Goal: Transaction & Acquisition: Download file/media

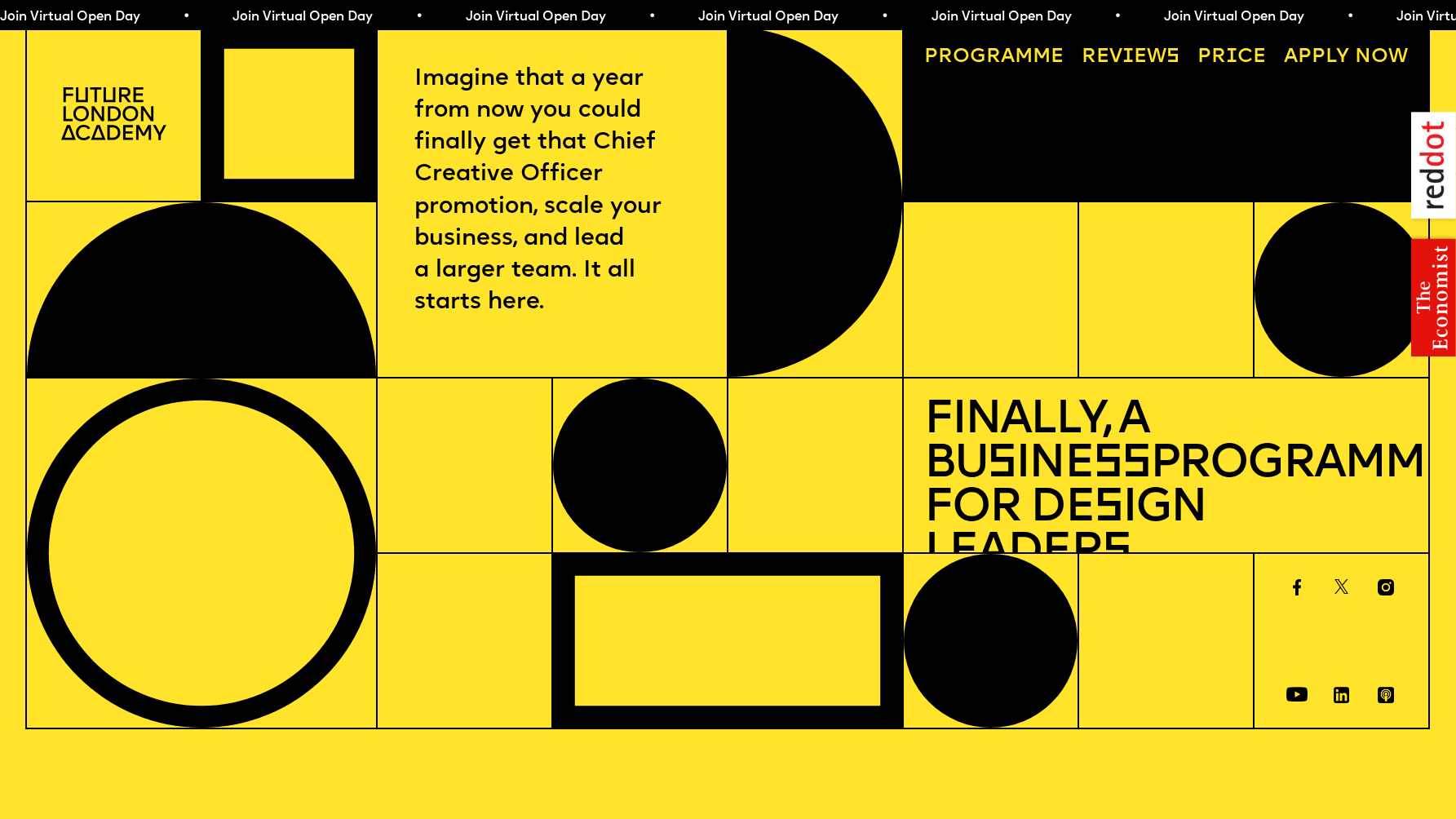
scroll to position [16, 0]
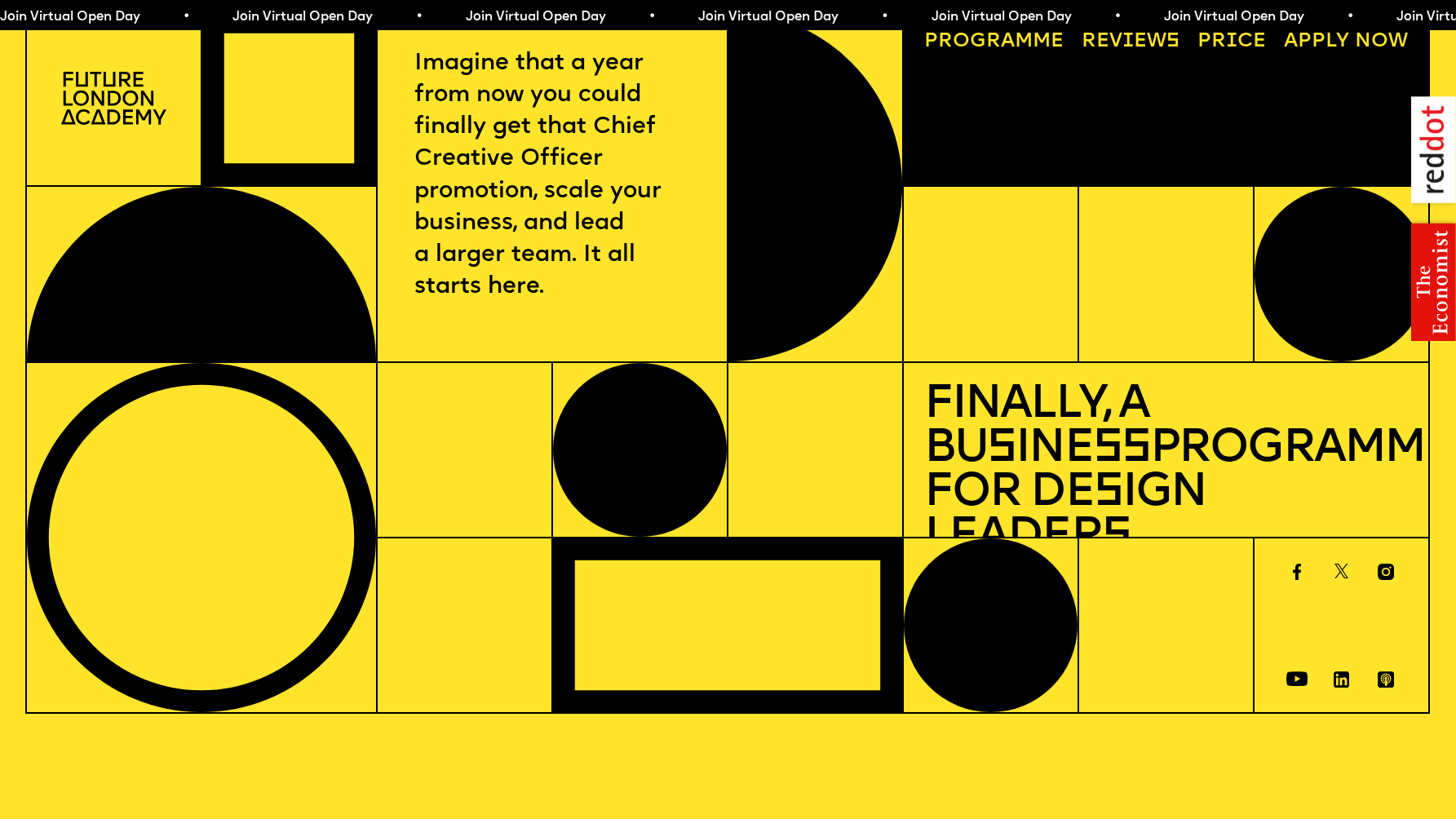
click at [304, 18] on span "Join Virtual Open Day • Join Virtual Open Day • Join Virtual Open Day • Join Vi…" at bounding box center [577, 17] width 1164 height 13
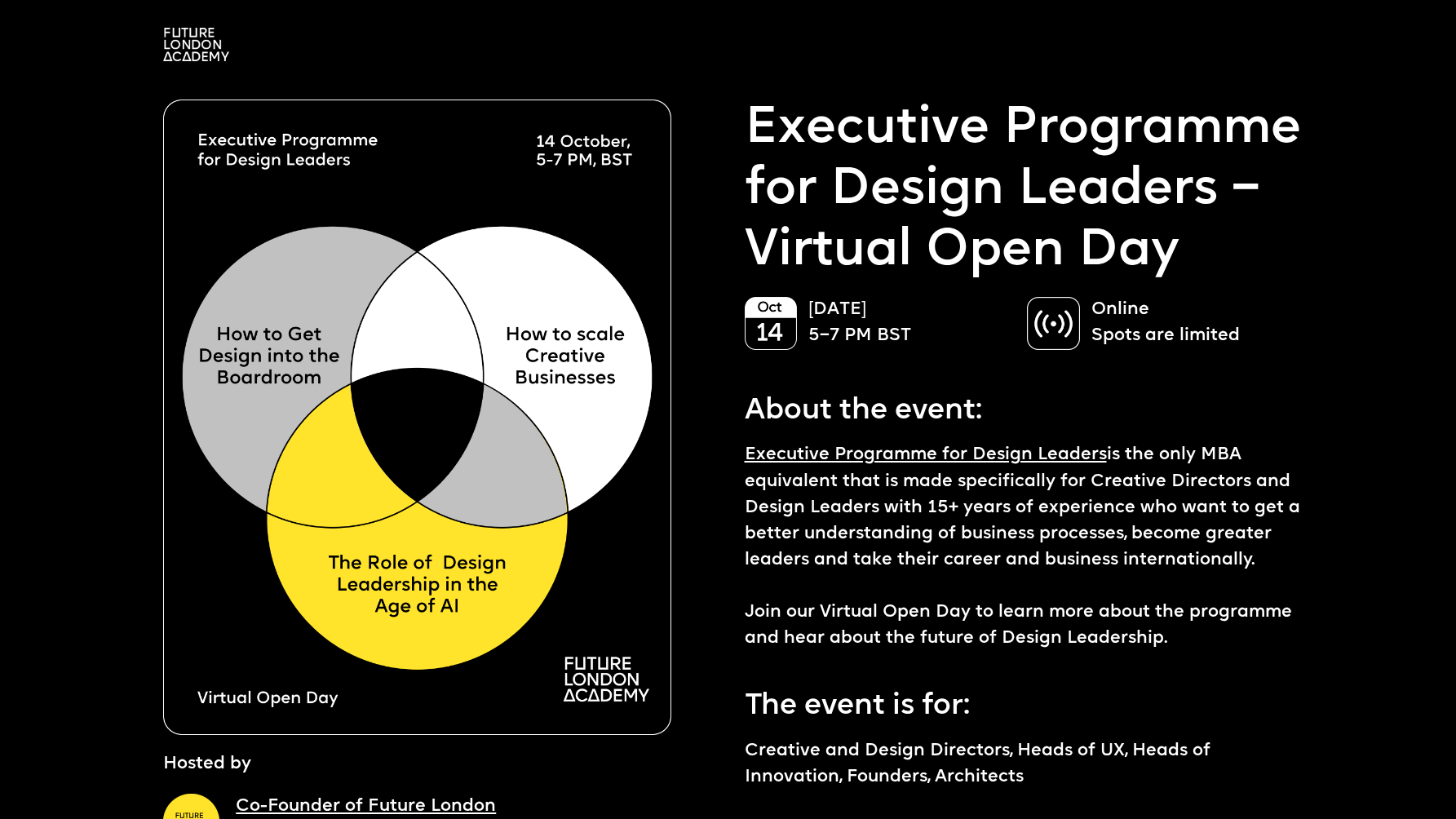
click at [189, 41] on img at bounding box center [196, 44] width 66 height 34
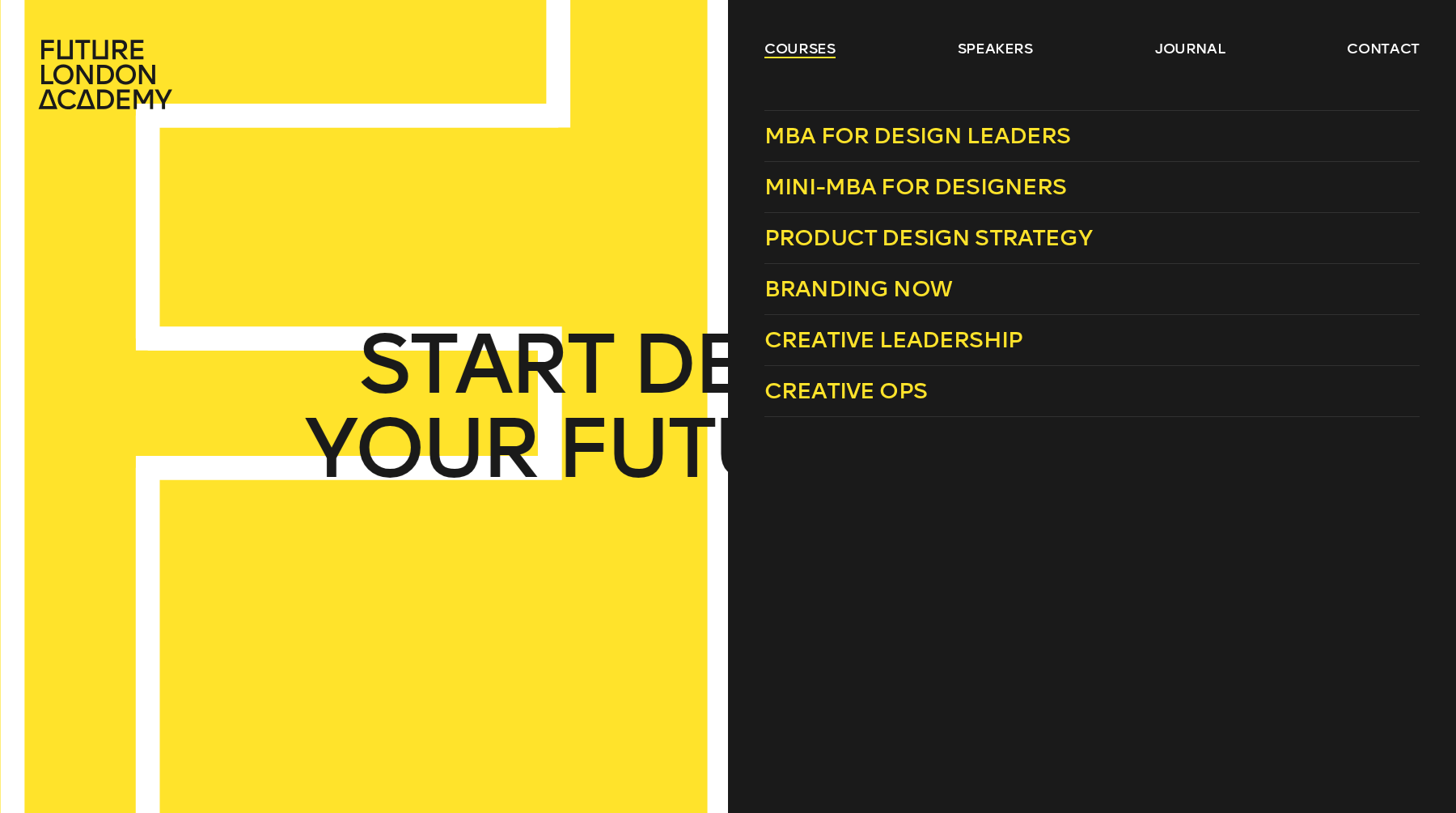
click at [775, 48] on link "courses" at bounding box center [800, 48] width 71 height 19
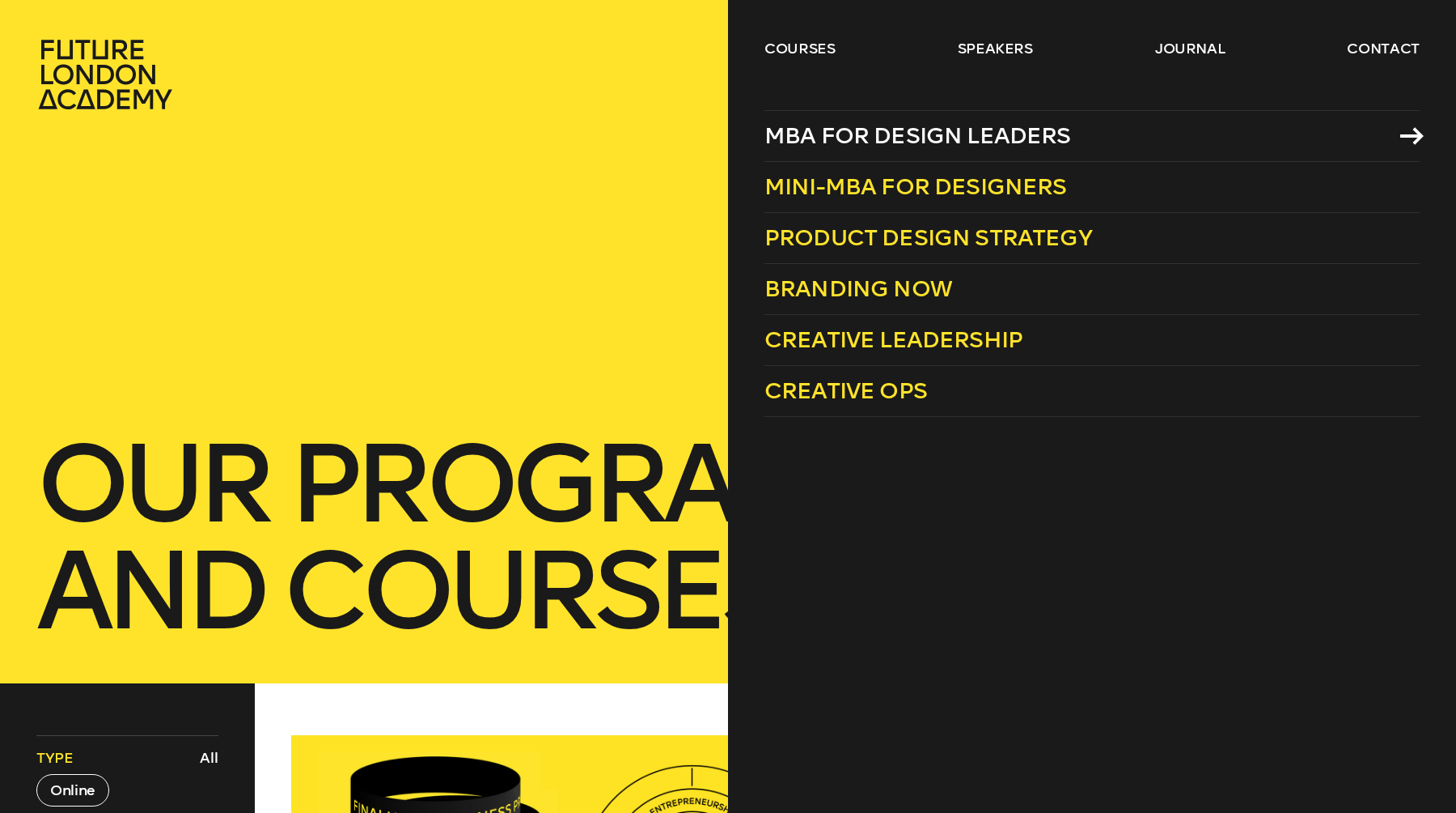
click at [839, 135] on span "MBA for Design Leaders" at bounding box center [918, 136] width 307 height 27
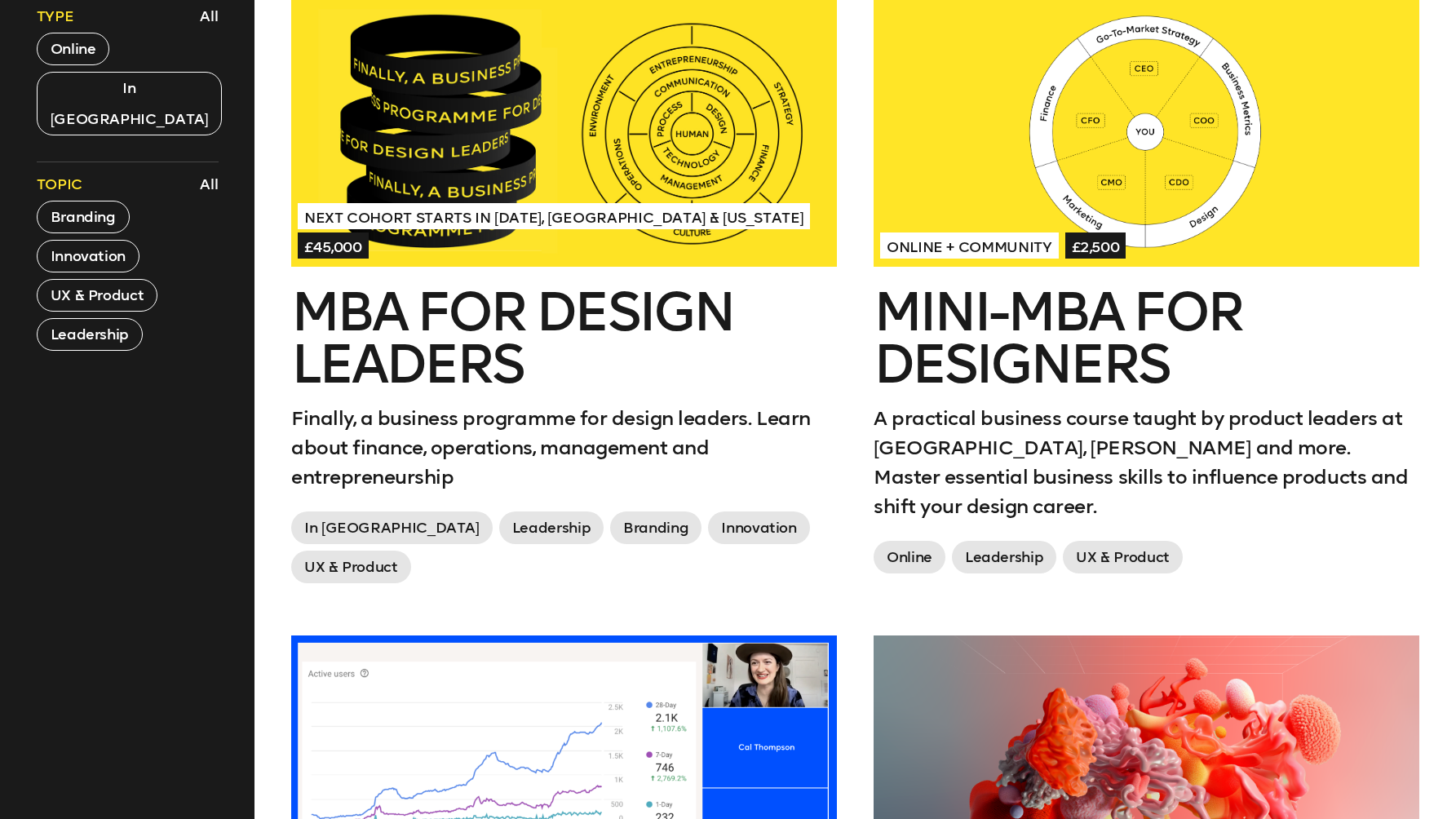
scroll to position [762, 0]
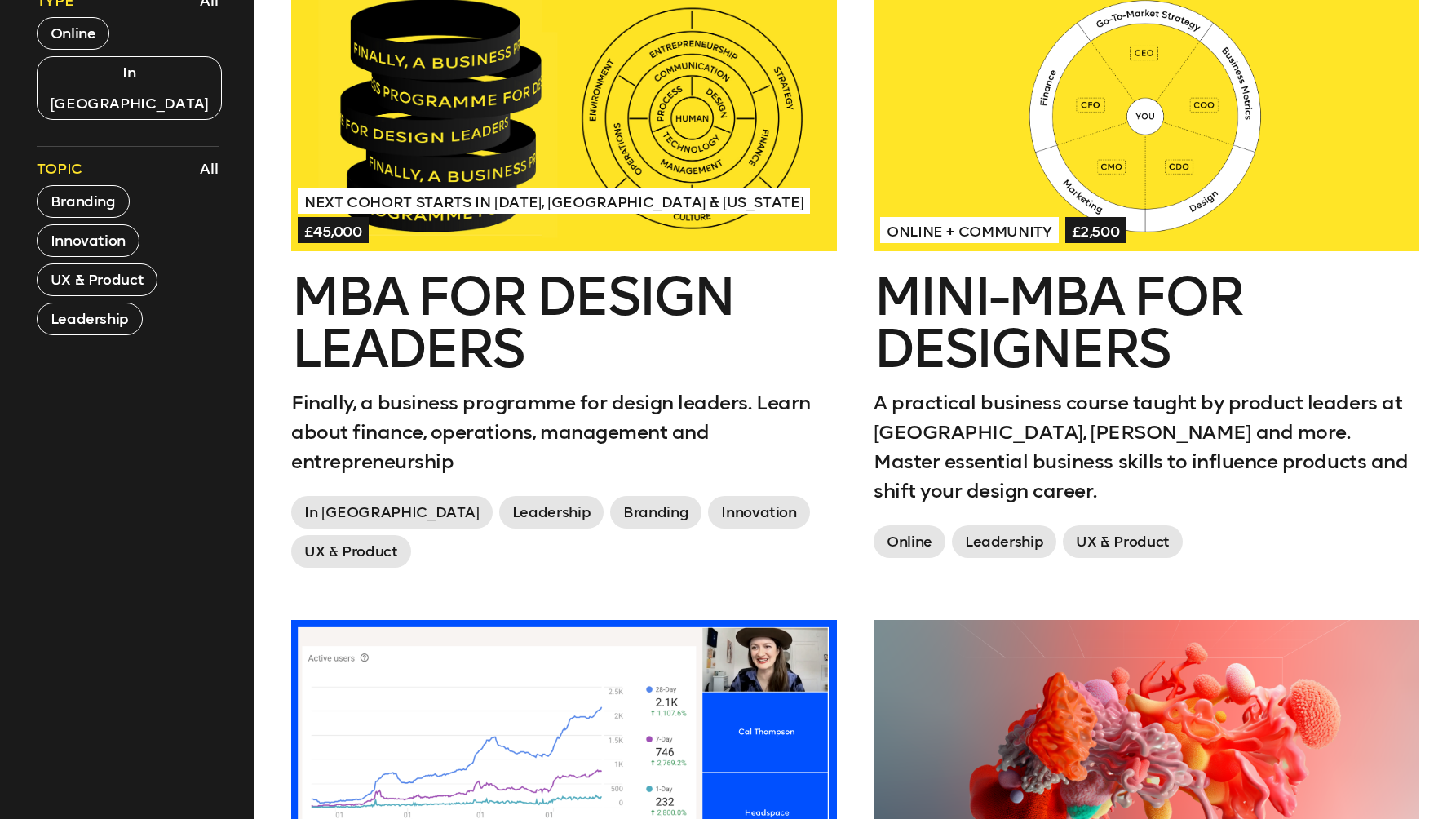
click at [1020, 161] on div at bounding box center [1146, 114] width 546 height 273
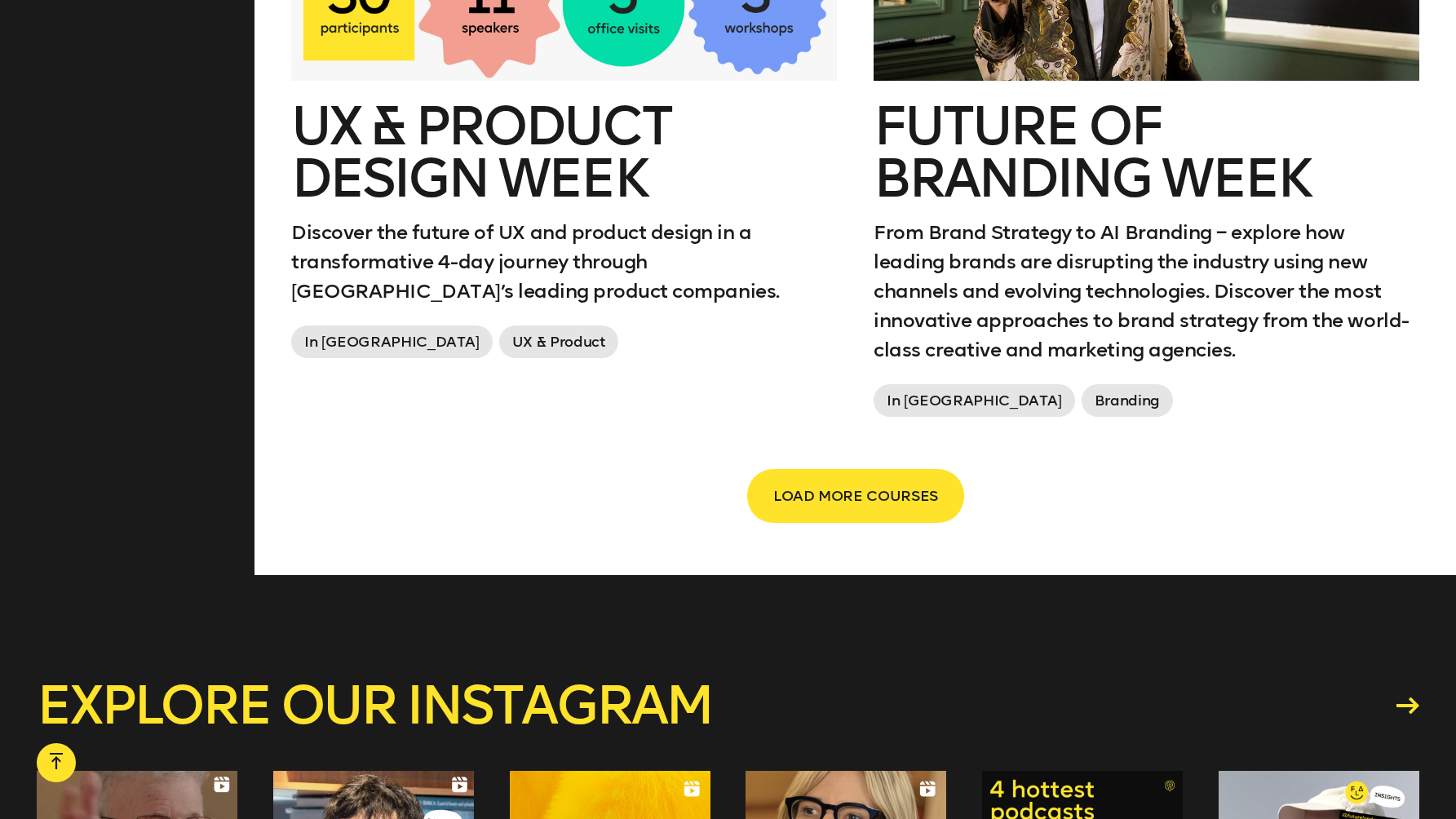
scroll to position [2906, 0]
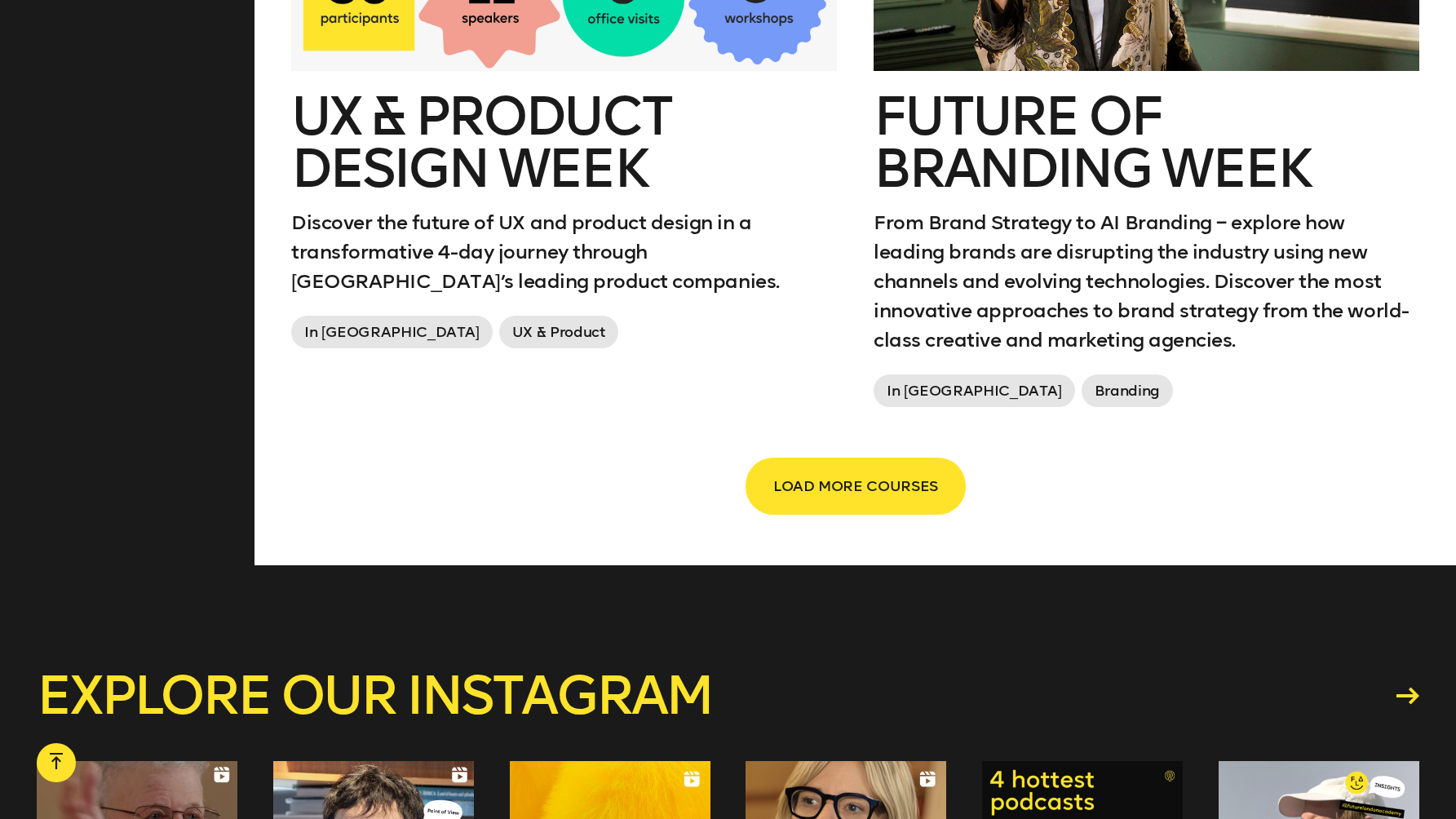
click at [839, 471] on span "LOAD MORE COURSES" at bounding box center [856, 486] width 165 height 31
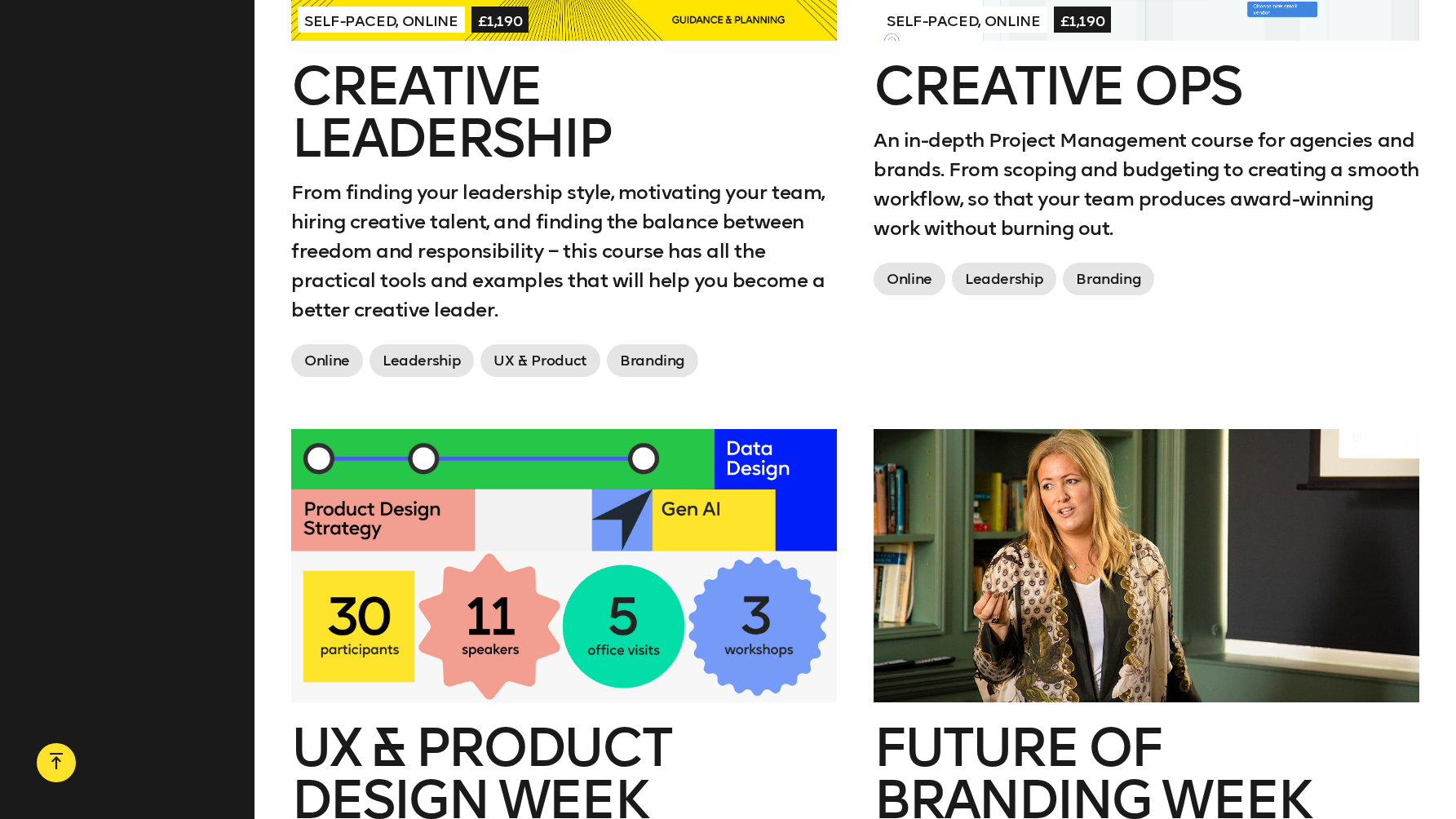
scroll to position [2279, 0]
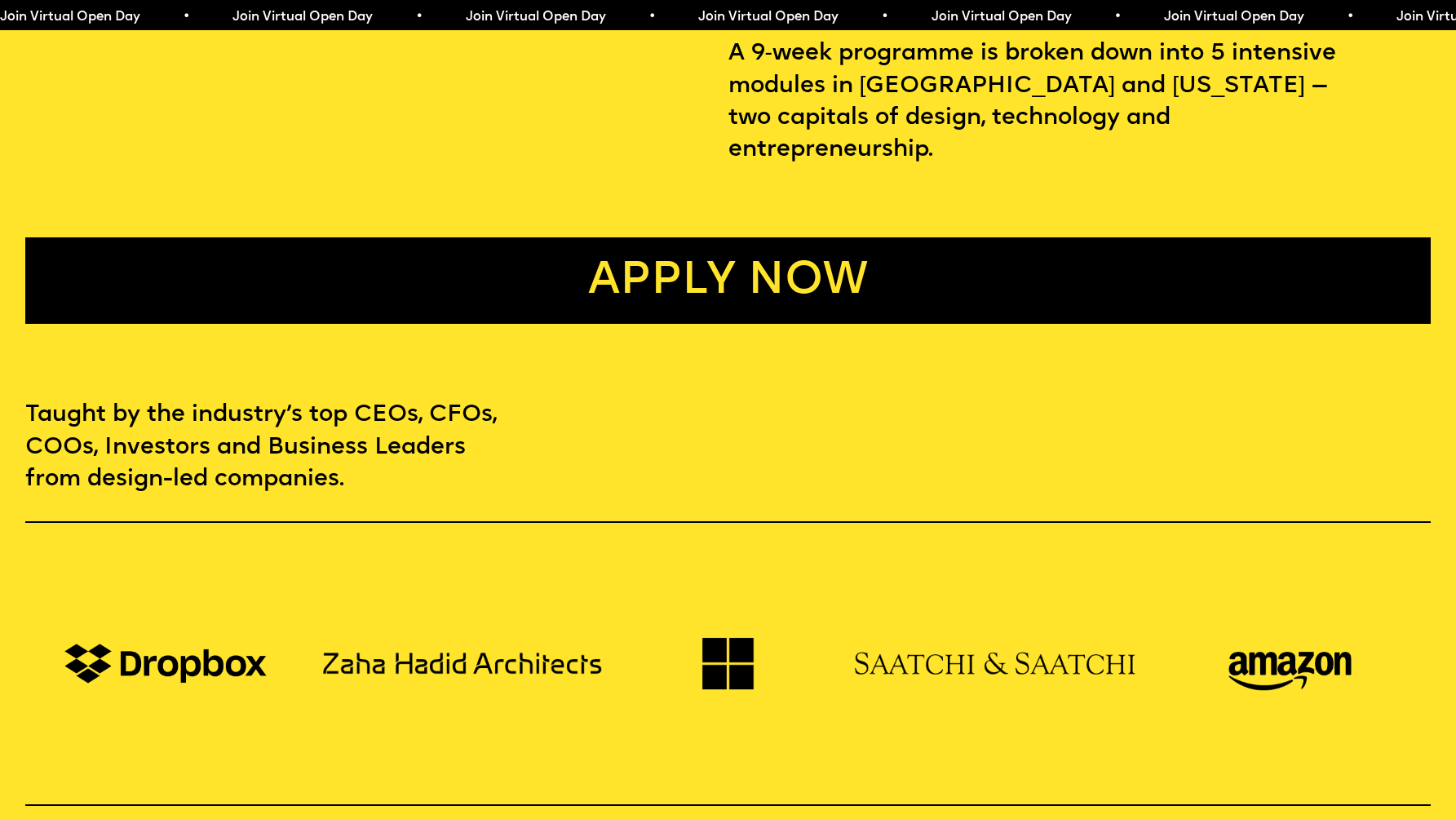
scroll to position [1079, 0]
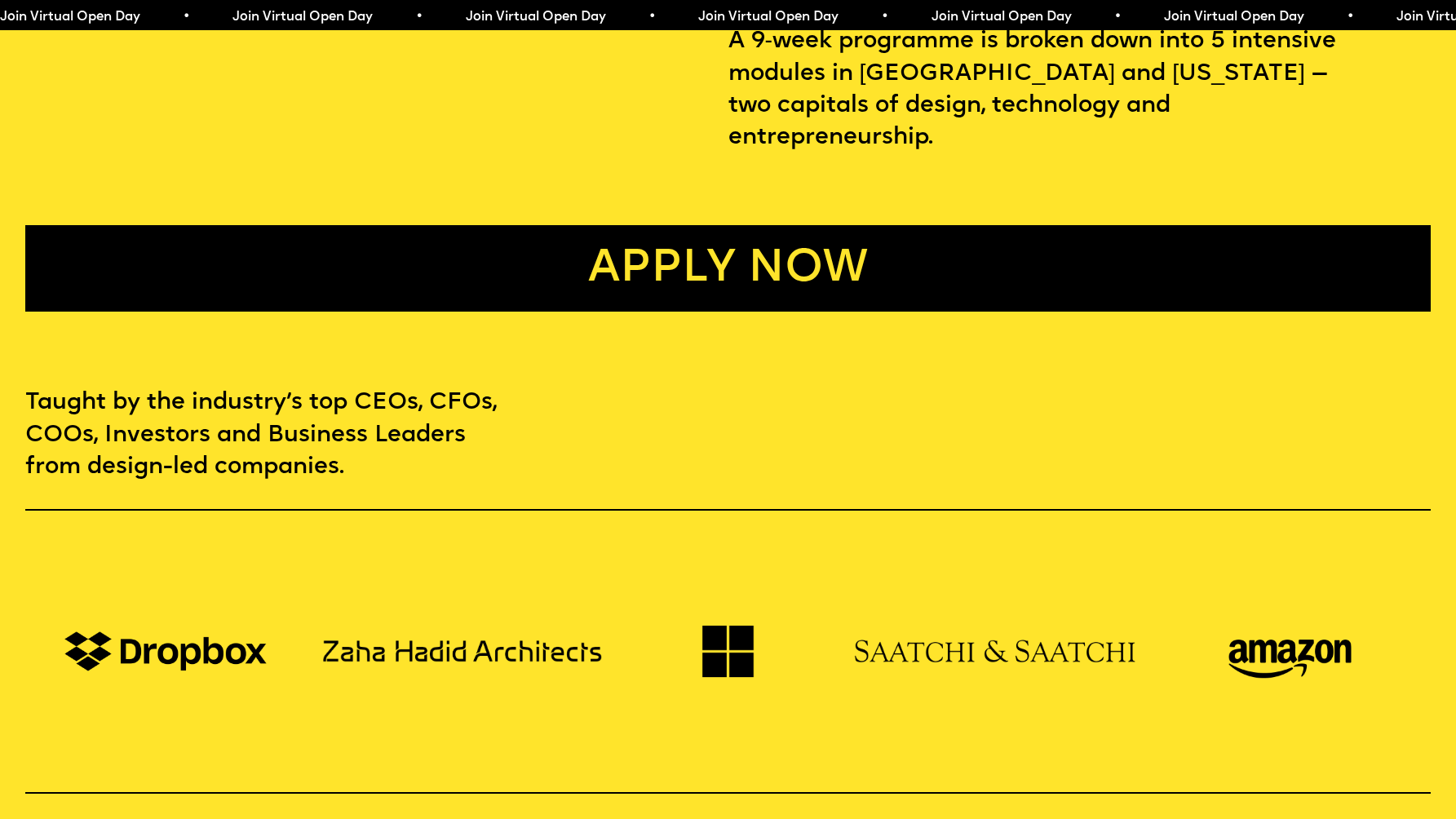
click at [763, 237] on link "Apply now" at bounding box center [728, 268] width 1405 height 87
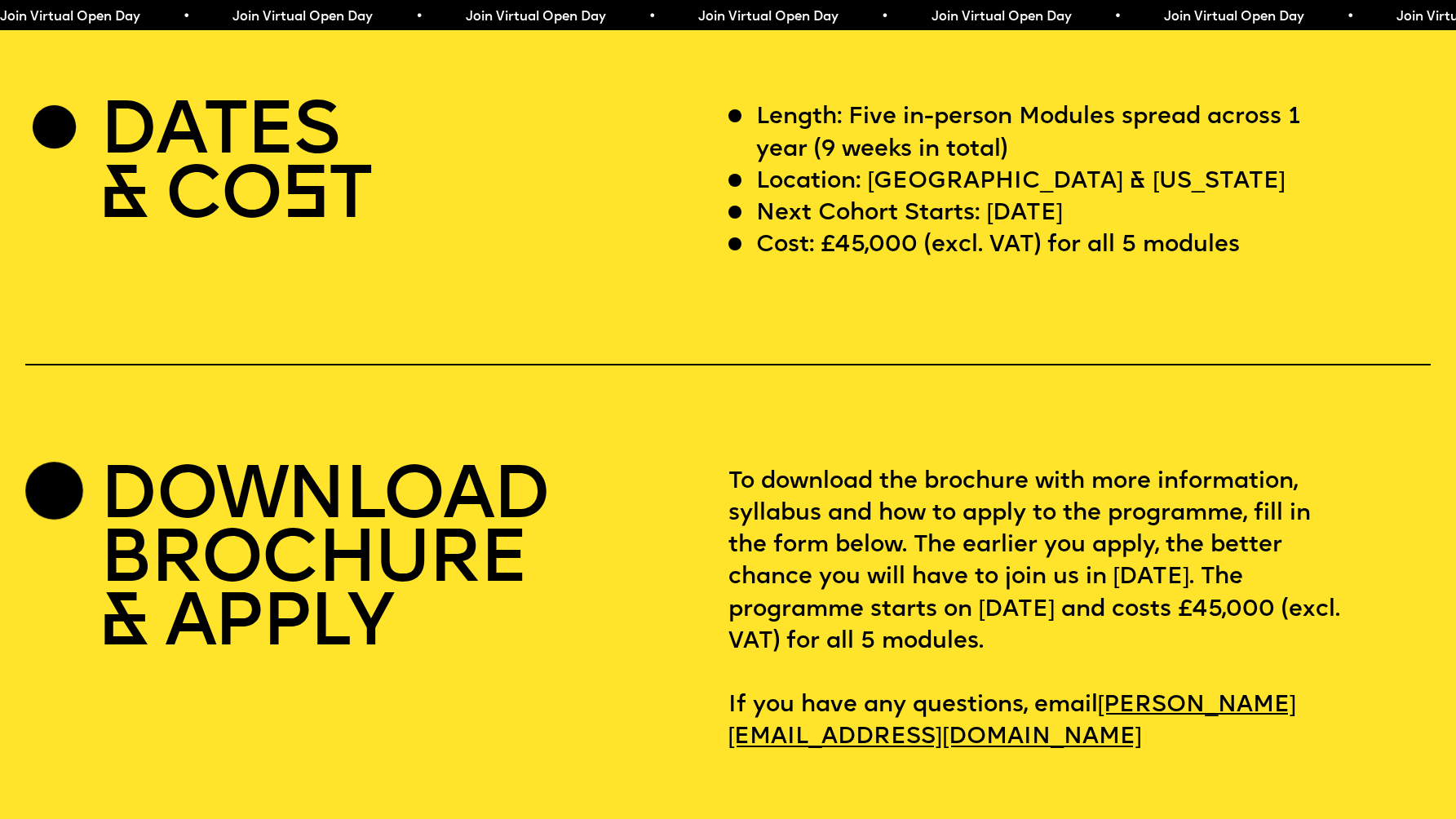
scroll to position [5883, 0]
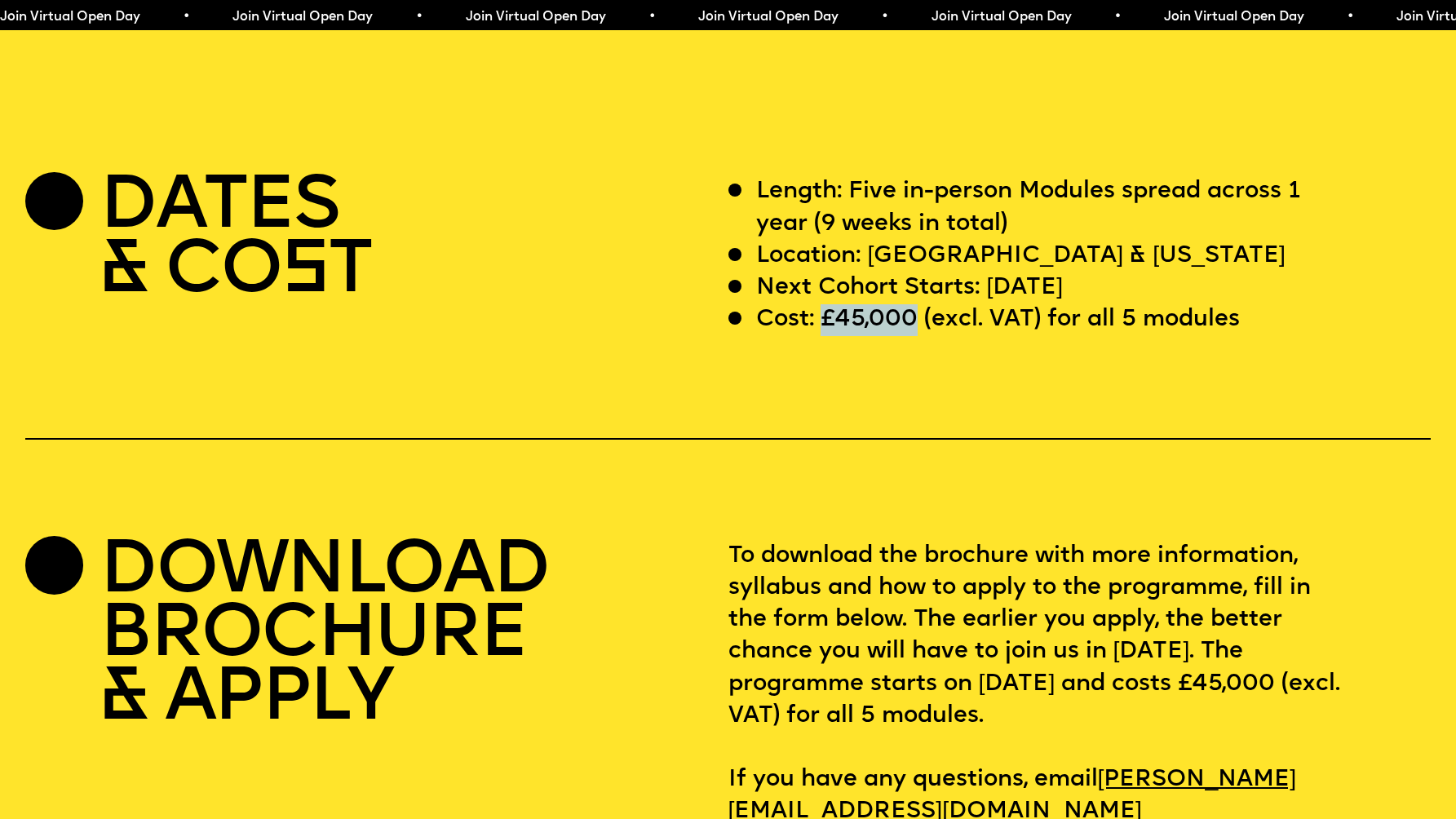
drag, startPoint x: 915, startPoint y: 368, endPoint x: 825, endPoint y: 370, distance: 90.0
click at [825, 336] on p "Cost: £45,000 (excl. VAT) for all 5 modules" at bounding box center [998, 319] width 484 height 32
copy p "£45,000"
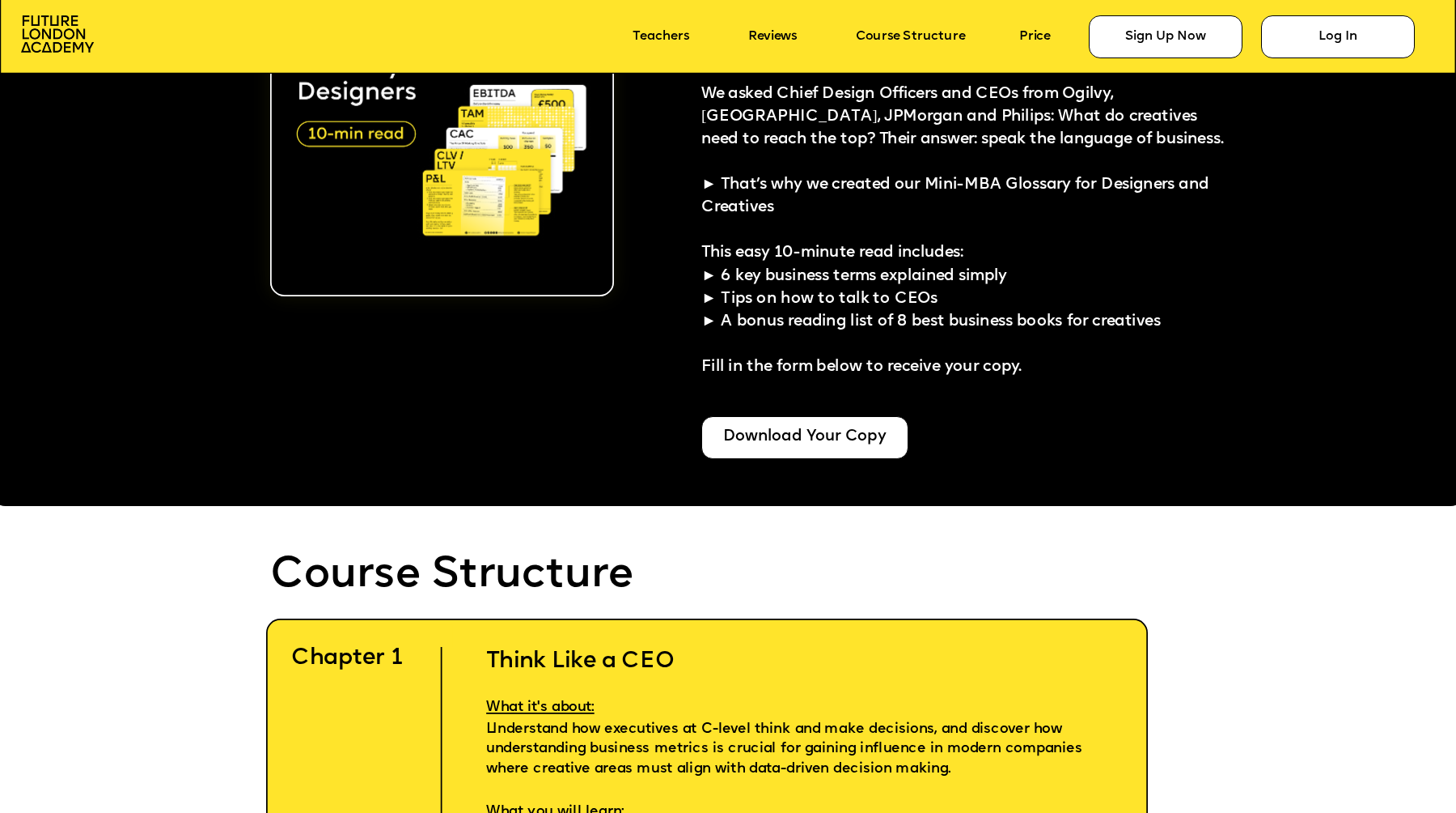
scroll to position [3952, 0]
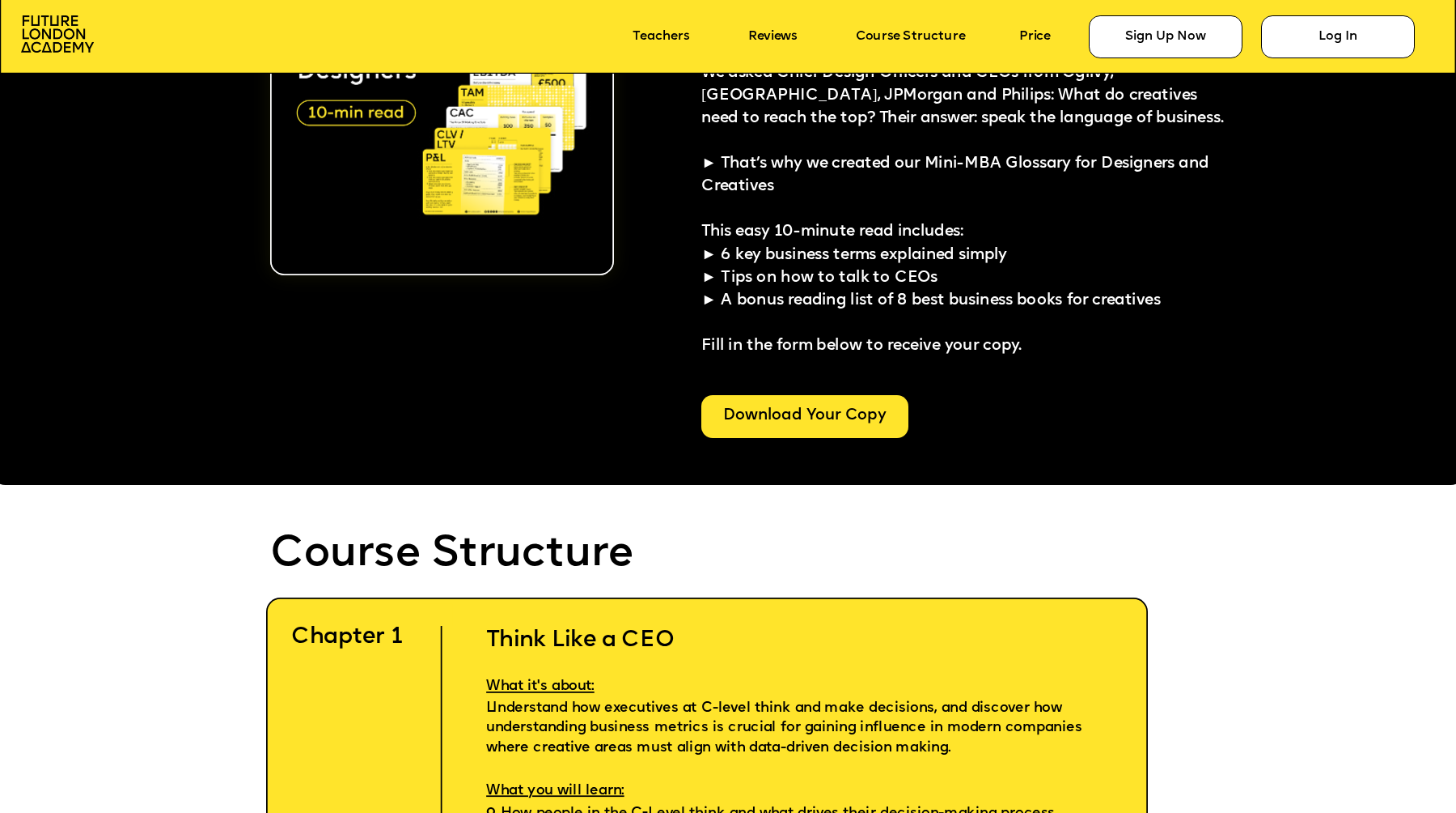
click at [831, 416] on div "Download Your Copy" at bounding box center [805, 416] width 208 height 43
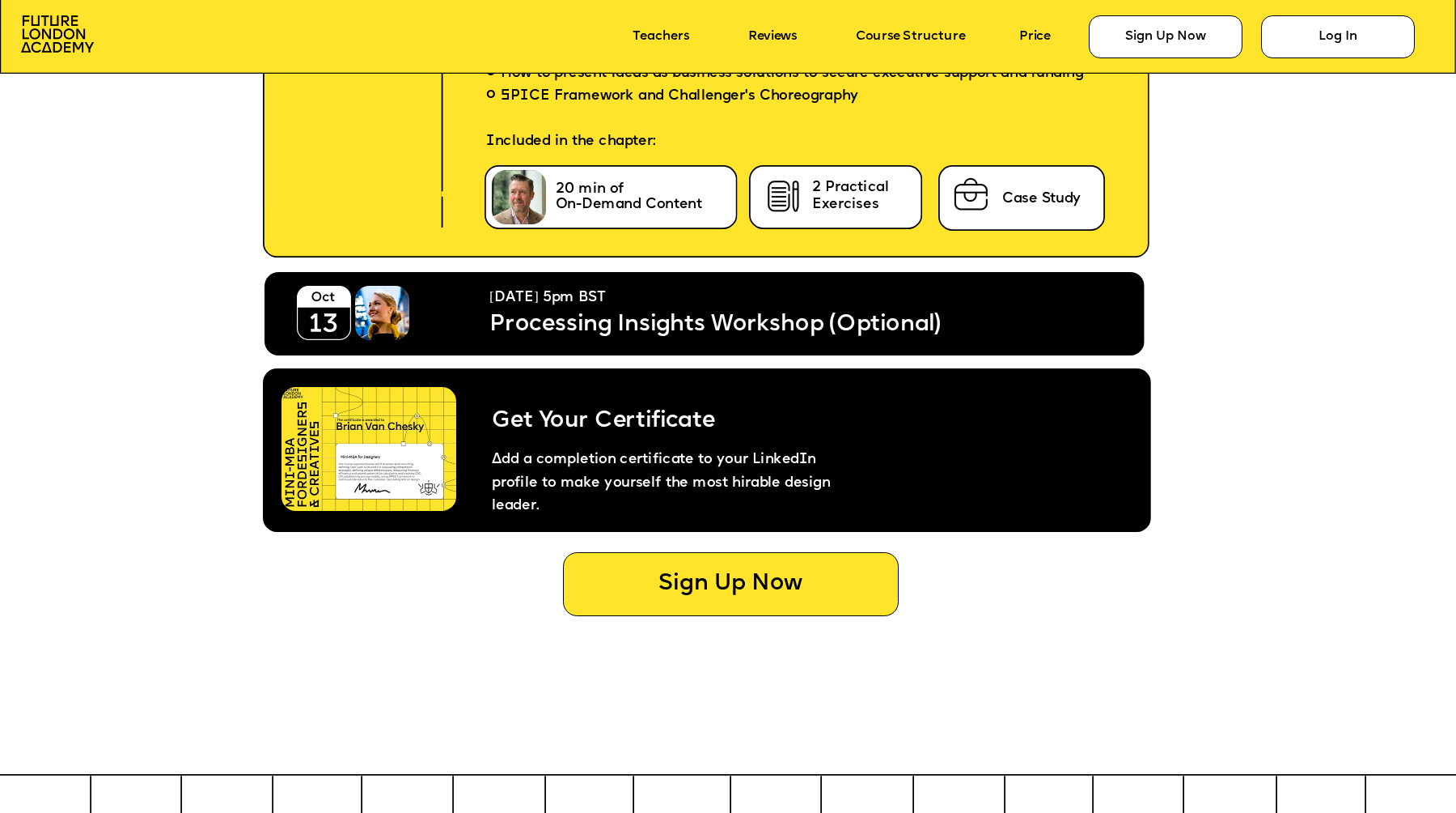
scroll to position [7980, 0]
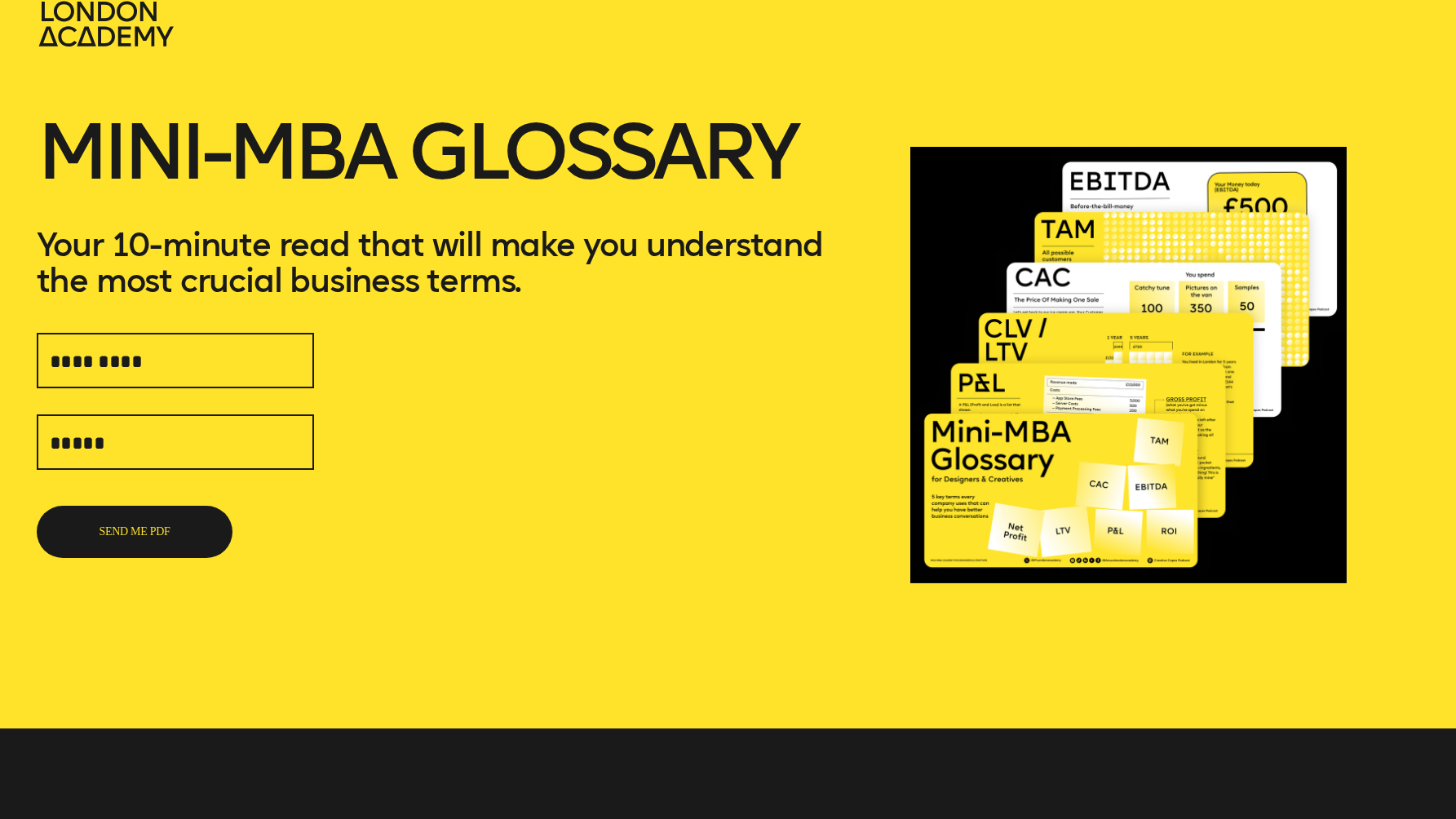
scroll to position [55, 0]
